Goal: Information Seeking & Learning: Learn about a topic

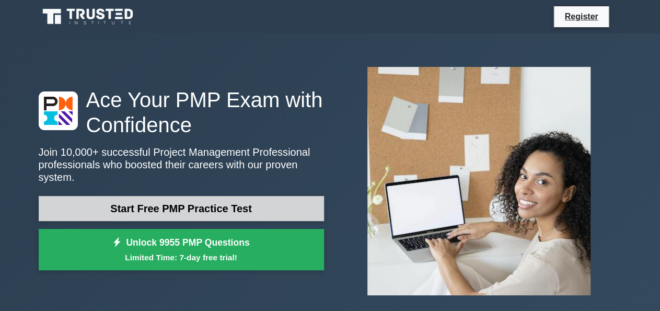
click at [210, 205] on link "Start Free PMP Practice Test" at bounding box center [181, 208] width 285 height 25
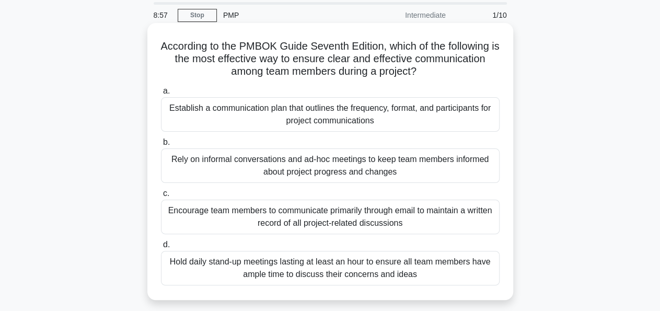
scroll to position [54, 0]
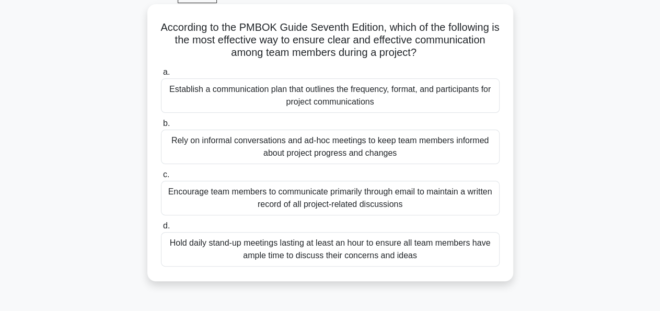
click at [238, 100] on div "Establish a communication plan that outlines the frequency, format, and partici…" at bounding box center [330, 95] width 339 height 35
click at [161, 76] on input "a. Establish a communication plan that outlines the frequency, format, and part…" at bounding box center [161, 72] width 0 height 7
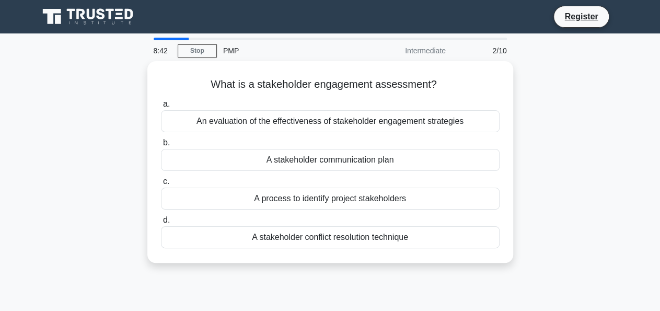
scroll to position [0, 0]
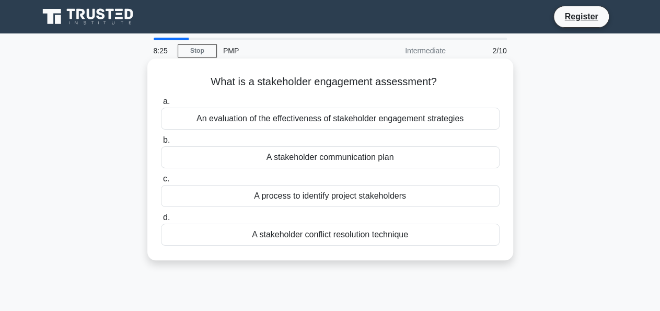
click at [298, 125] on div "An evaluation of the effectiveness of stakeholder engagement strategies" at bounding box center [330, 119] width 339 height 22
click at [161, 105] on input "a. An evaluation of the effectiveness of stakeholder engagement strategies" at bounding box center [161, 101] width 0 height 7
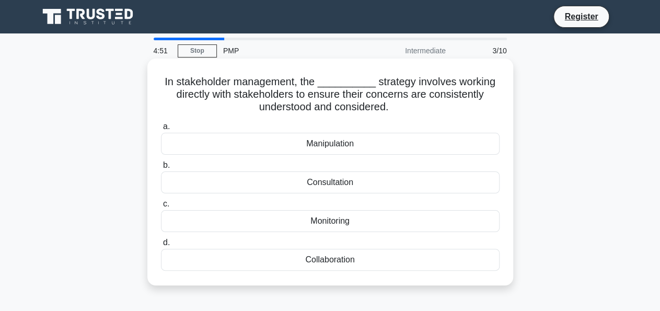
click at [262, 180] on div "Consultation" at bounding box center [330, 182] width 339 height 22
click at [161, 169] on input "b. Consultation" at bounding box center [161, 165] width 0 height 7
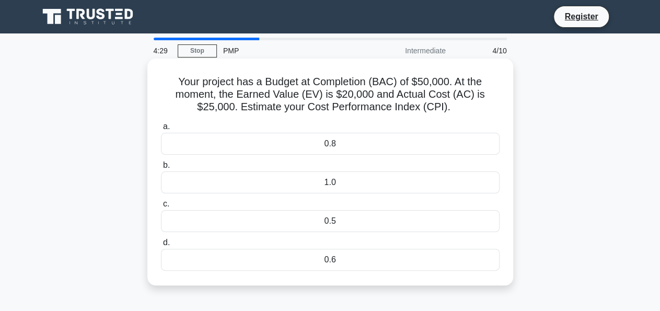
click at [428, 140] on div "0.8" at bounding box center [330, 144] width 339 height 22
click at [161, 130] on input "a. 0.8" at bounding box center [161, 126] width 0 height 7
